Goal: Information Seeking & Learning: Learn about a topic

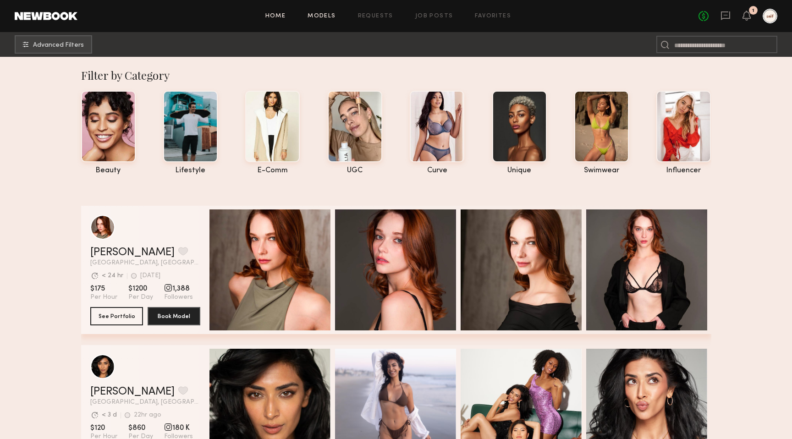
click at [282, 13] on link "Home" at bounding box center [276, 16] width 21 height 6
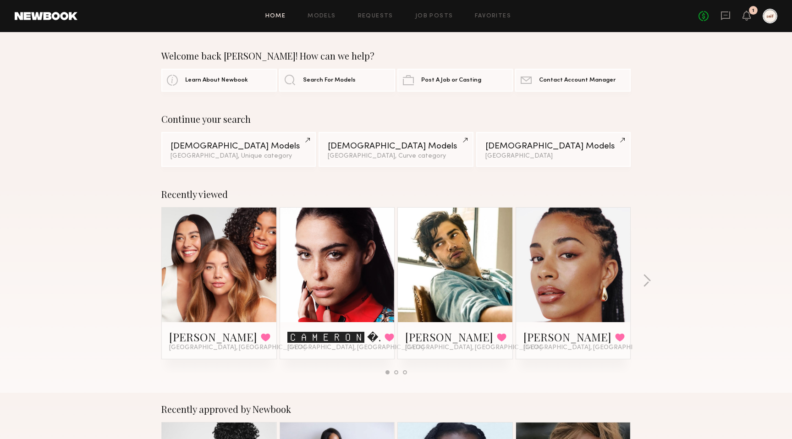
click at [58, 15] on link at bounding box center [46, 16] width 63 height 8
click at [318, 15] on link "Models" at bounding box center [322, 16] width 28 height 6
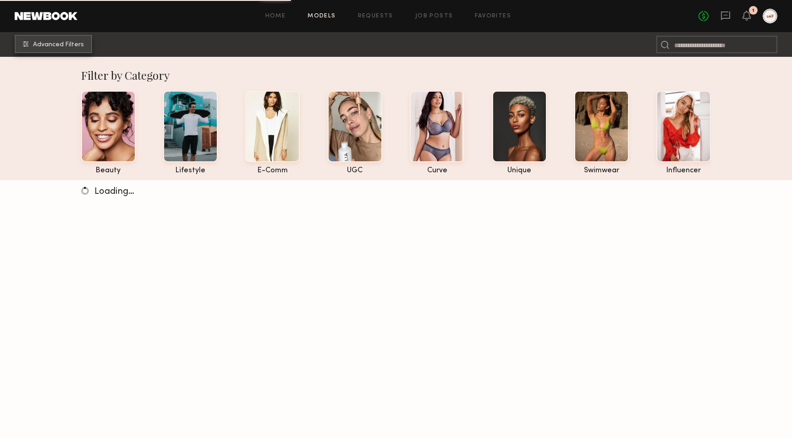
click at [59, 44] on span "Advanced Filters" at bounding box center [58, 45] width 51 height 6
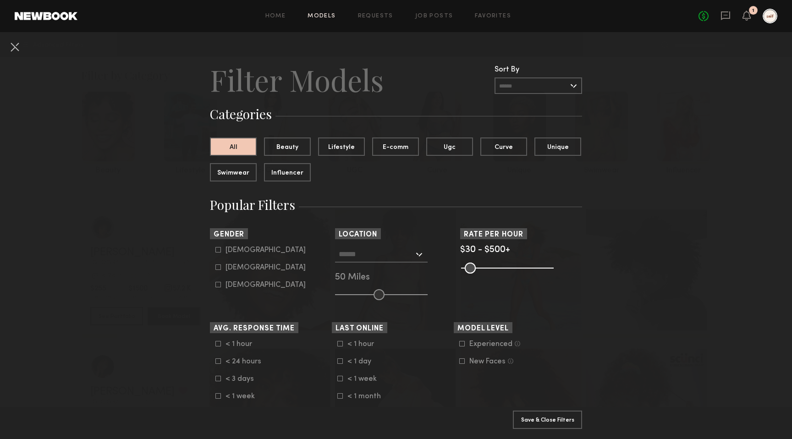
click at [220, 247] on common-framework-checkbox "[DEMOGRAPHIC_DATA]" at bounding box center [274, 250] width 116 height 8
click at [219, 250] on icon at bounding box center [219, 250] width 6 height 6
type input "*"
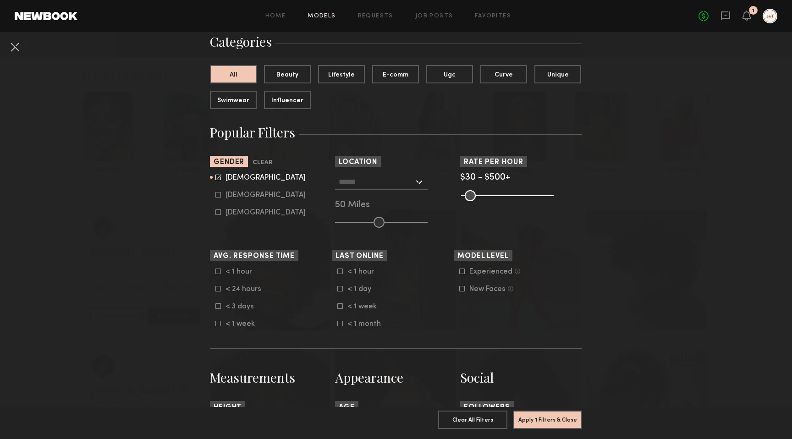
scroll to position [117, 0]
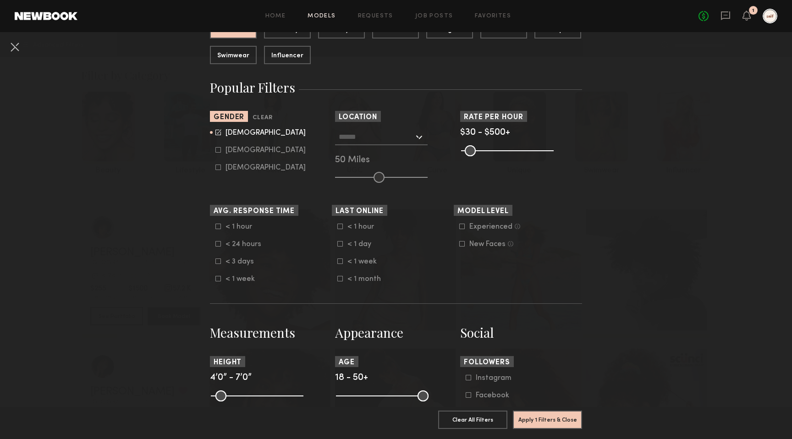
click at [367, 130] on input "text" at bounding box center [376, 137] width 75 height 16
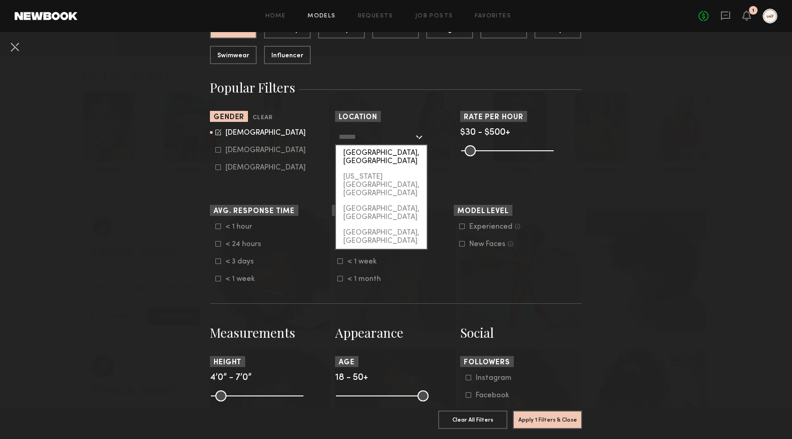
click at [366, 156] on div "[GEOGRAPHIC_DATA], [GEOGRAPHIC_DATA]" at bounding box center [381, 157] width 91 height 24
type input "**********"
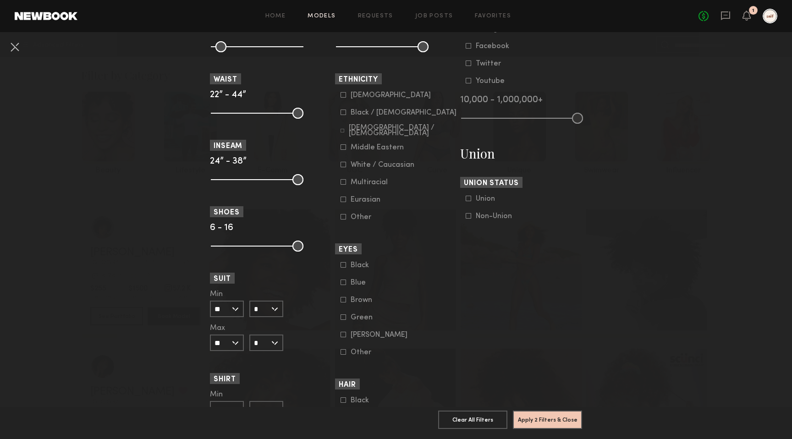
scroll to position [604, 0]
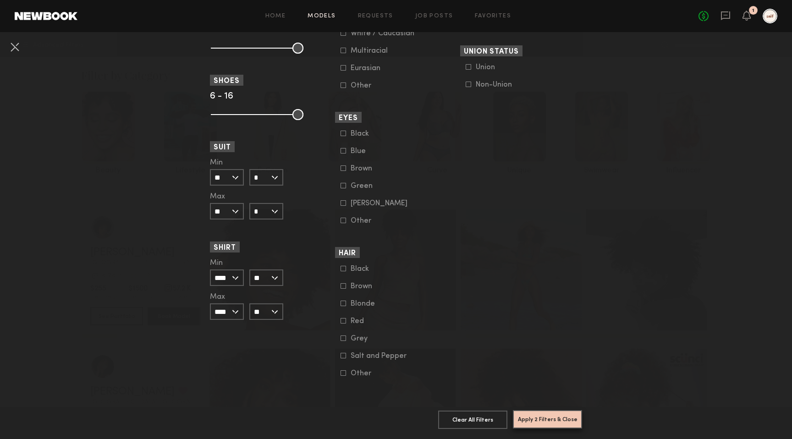
click at [536, 418] on button "Apply 2 Filters & Close" at bounding box center [547, 419] width 69 height 18
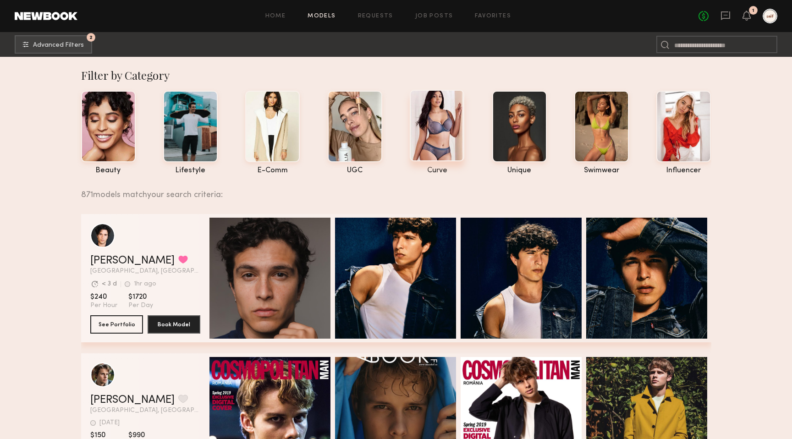
click at [446, 135] on div at bounding box center [437, 126] width 55 height 72
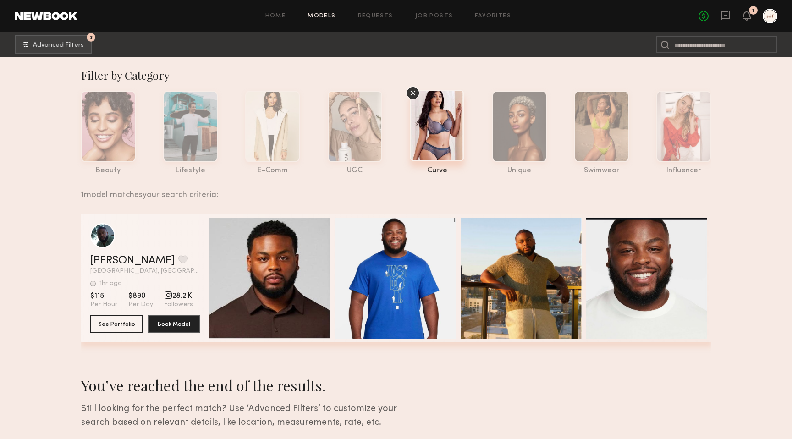
click at [409, 94] on icon at bounding box center [413, 93] width 14 height 14
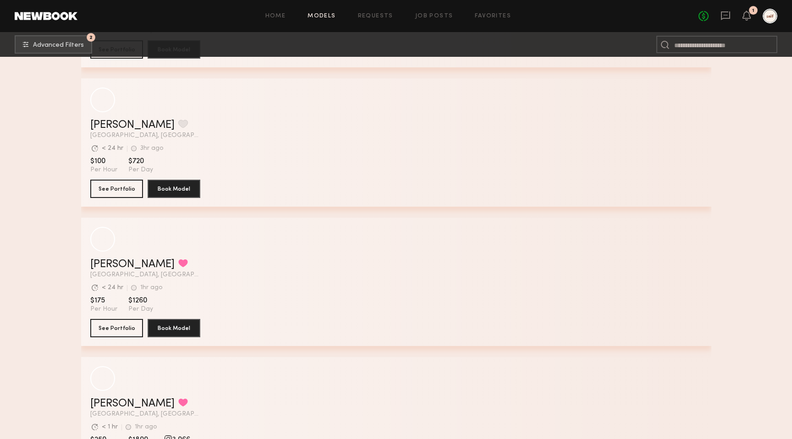
scroll to position [12160, 0]
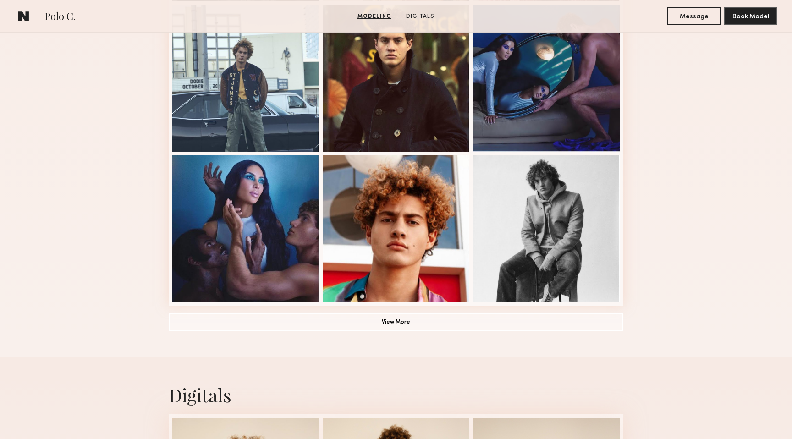
scroll to position [575, 0]
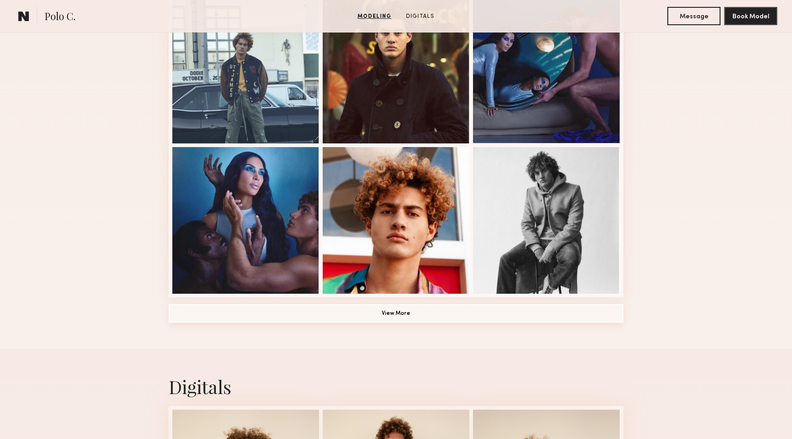
click at [418, 309] on button "View More" at bounding box center [396, 314] width 455 height 18
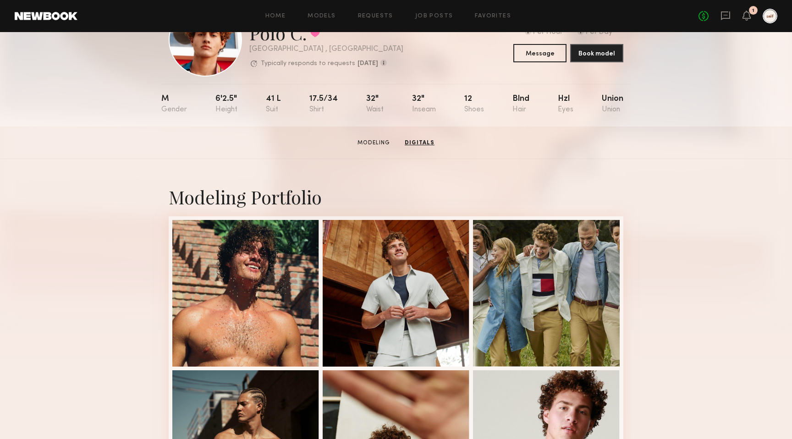
scroll to position [0, 0]
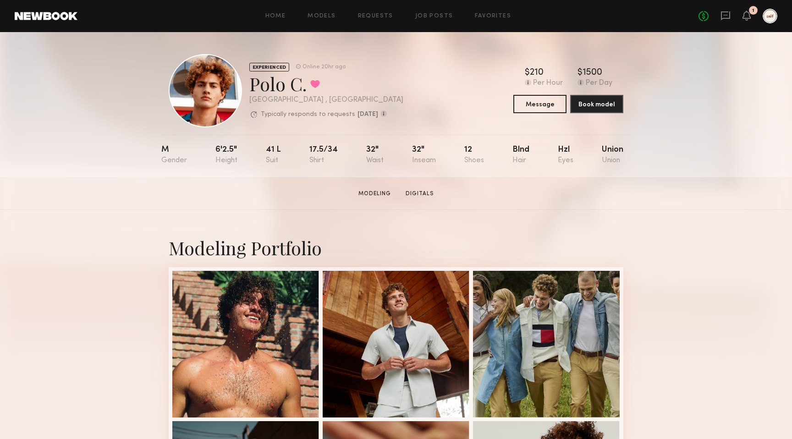
click at [750, 21] on div "1" at bounding box center [747, 16] width 8 height 11
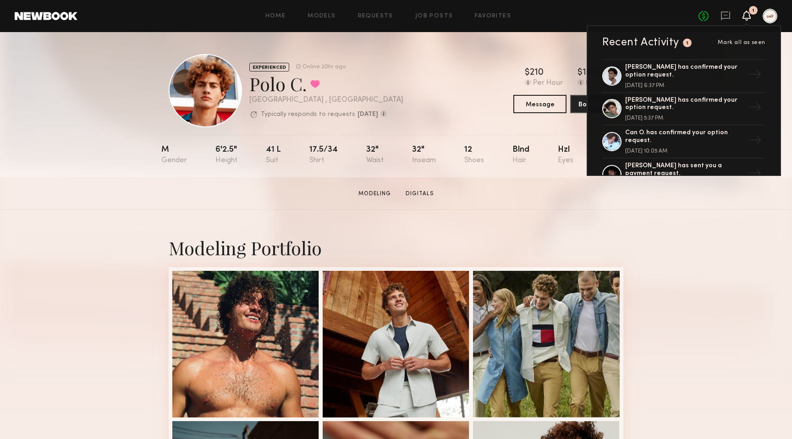
click at [747, 15] on icon at bounding box center [746, 15] width 7 height 6
